Goal: Transaction & Acquisition: Purchase product/service

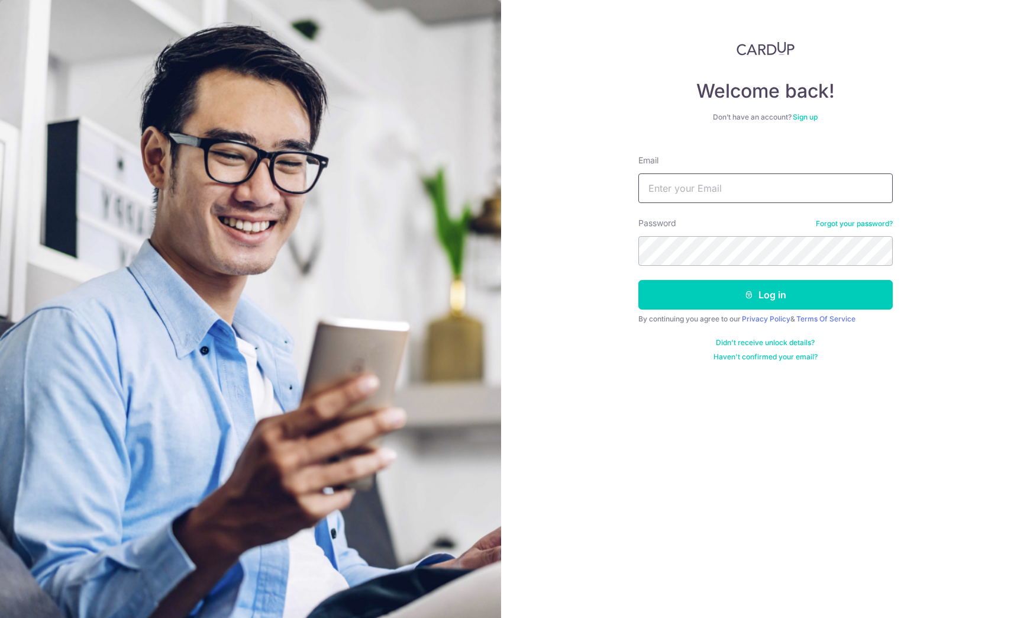
click at [664, 194] on input "Email" at bounding box center [765, 188] width 254 height 30
type input "[EMAIL_ADDRESS][DOMAIN_NAME]"
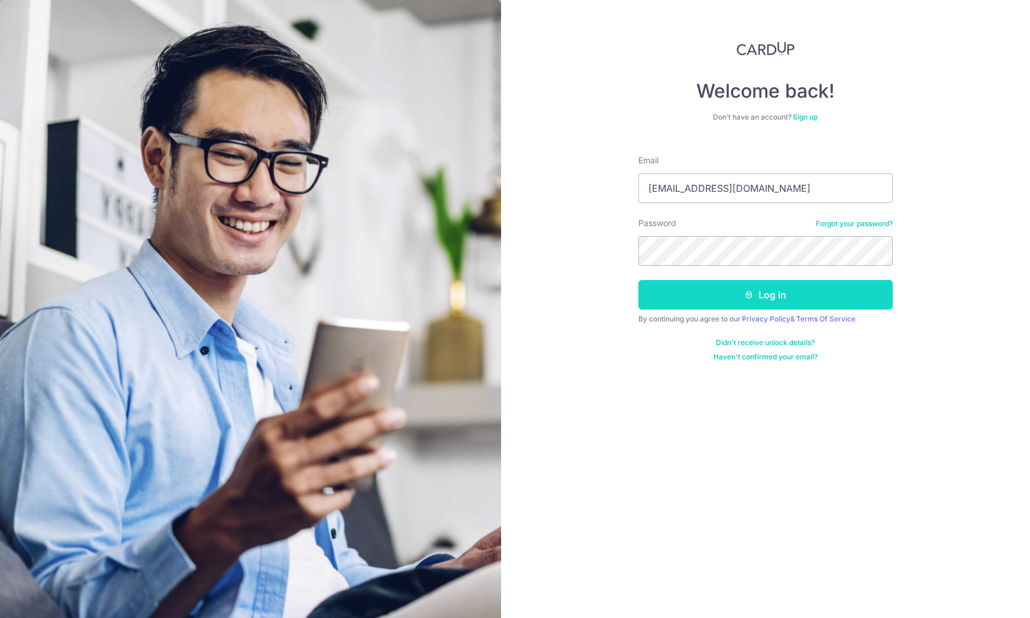
click at [770, 297] on button "Log in" at bounding box center [765, 295] width 254 height 30
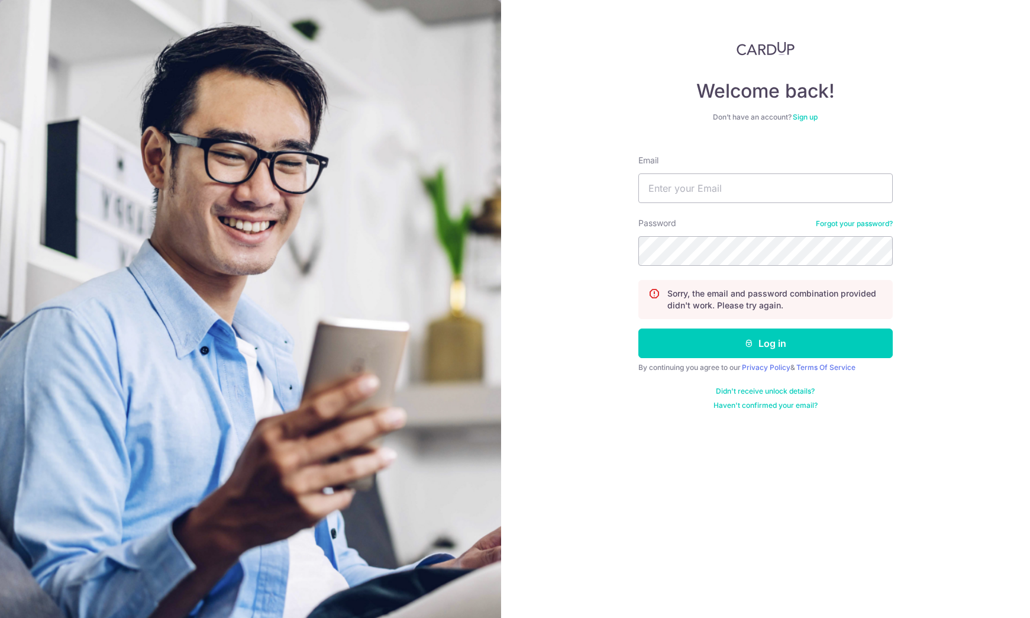
click at [700, 171] on div "Email" at bounding box center [765, 178] width 254 height 49
click at [847, 224] on link "Forgot your password?" at bounding box center [854, 223] width 77 height 9
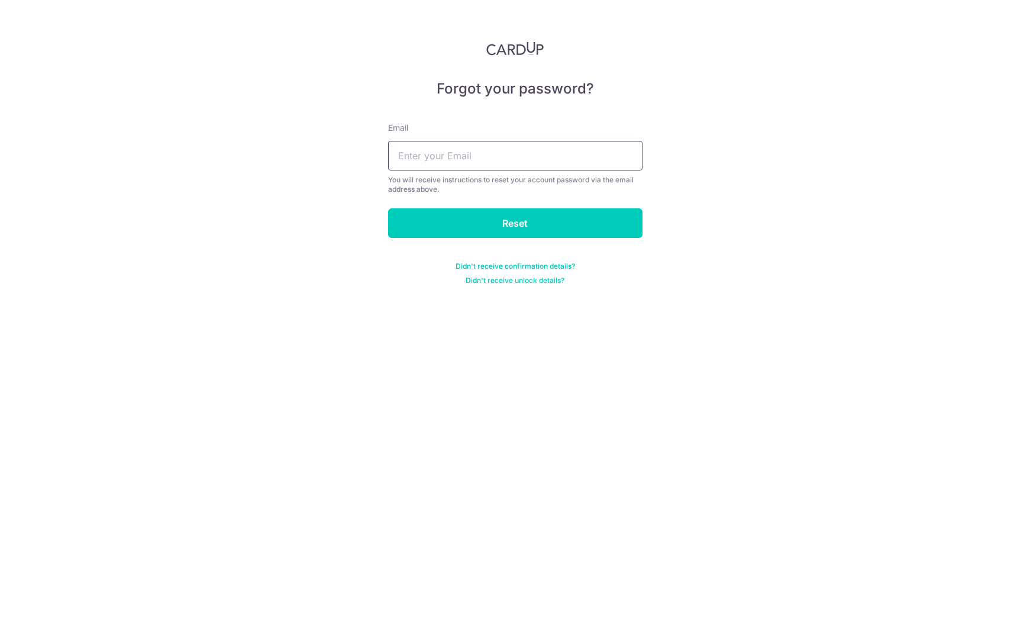
click at [546, 166] on input "text" at bounding box center [515, 156] width 254 height 30
type input "saintmag@gmail.com"
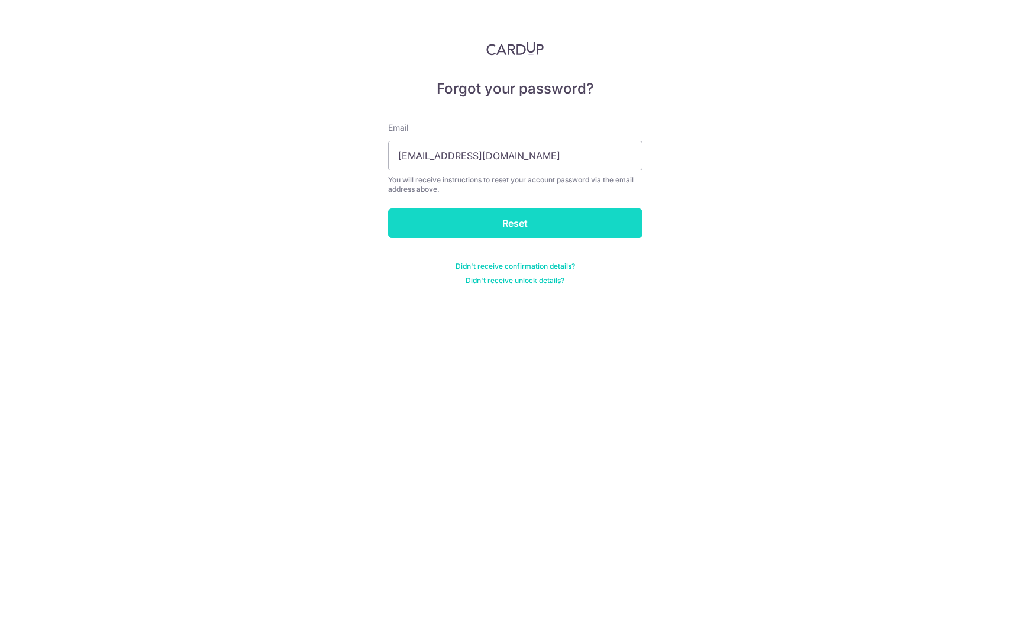
click at [523, 227] on input "Reset" at bounding box center [515, 223] width 254 height 30
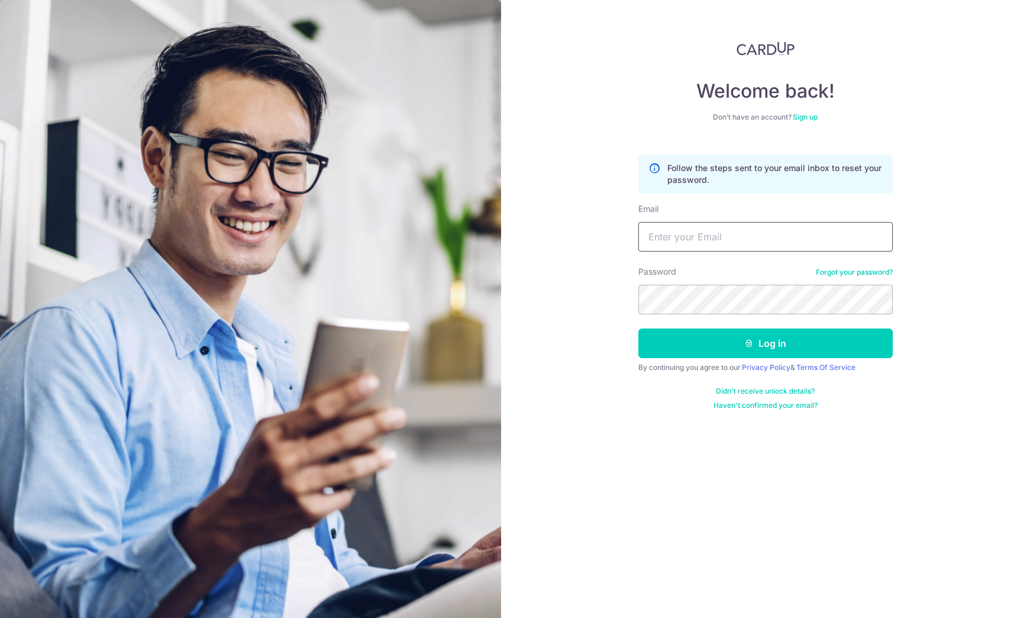
click at [722, 233] on input "Email" at bounding box center [765, 237] width 254 height 30
type input "saintmag@gmail.com"
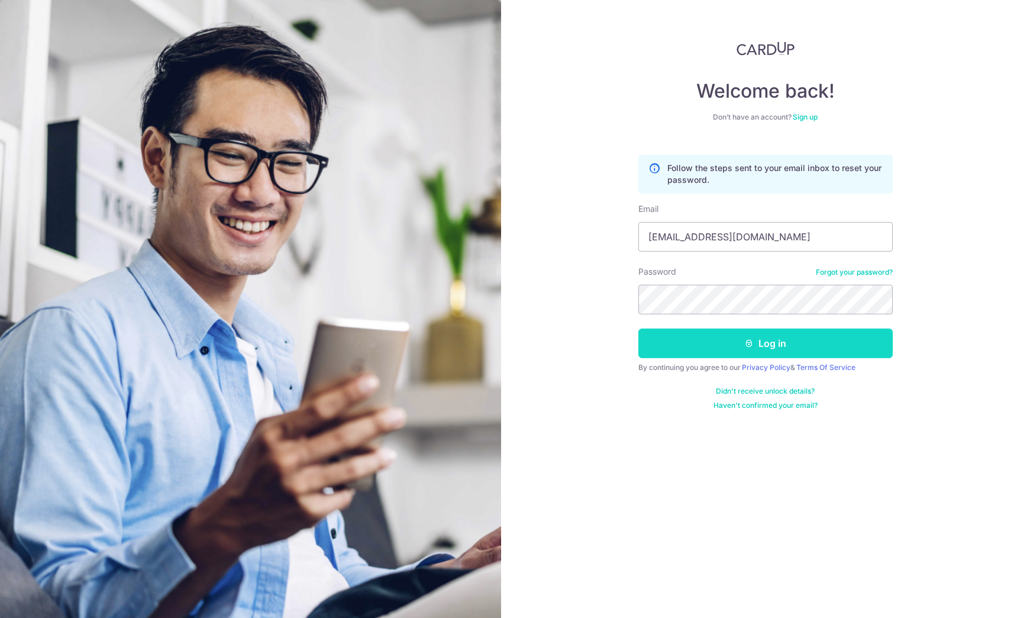
click at [761, 336] on button "Log in" at bounding box center [765, 343] width 254 height 30
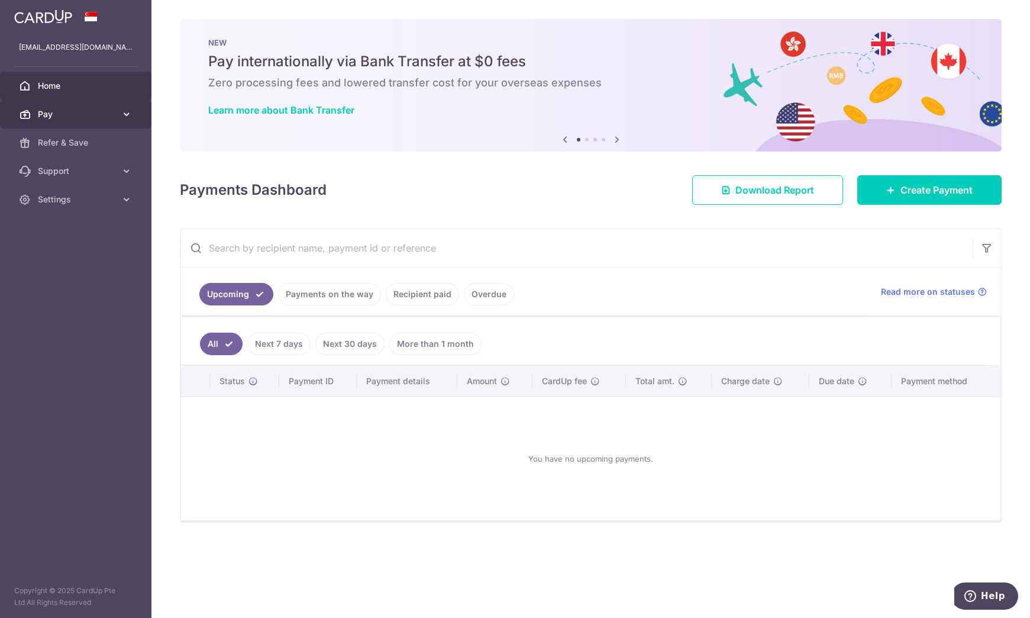
click at [95, 127] on link "Pay" at bounding box center [75, 114] width 151 height 28
click at [89, 85] on span "Home" at bounding box center [77, 86] width 78 height 12
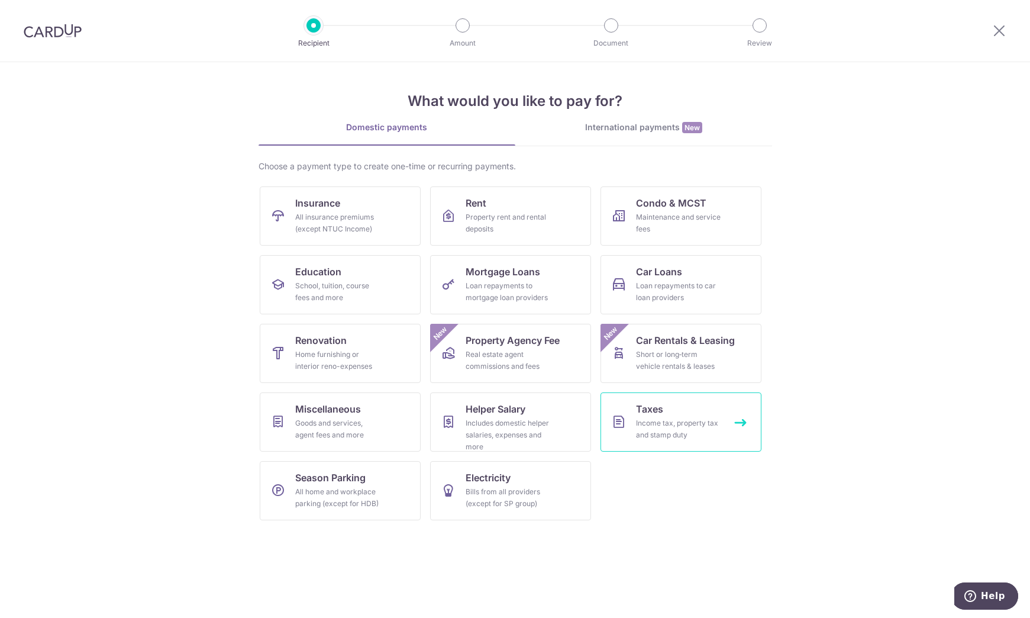
click at [646, 426] on div "Income tax, property tax and stamp duty" at bounding box center [678, 429] width 85 height 24
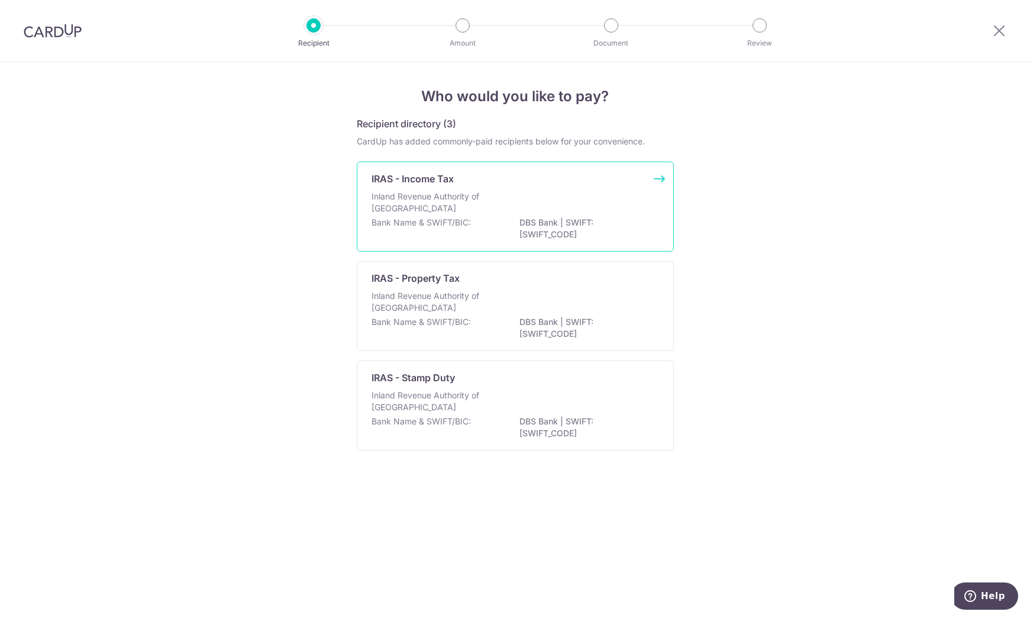
click at [535, 233] on p "DBS Bank | SWIFT: [SWIFT_CODE]" at bounding box center [585, 228] width 132 height 24
